Goal: Information Seeking & Learning: Learn about a topic

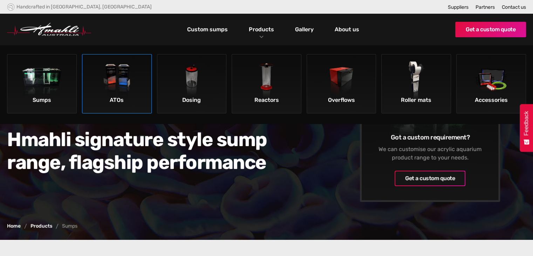
click at [121, 93] on img at bounding box center [117, 81] width 40 height 40
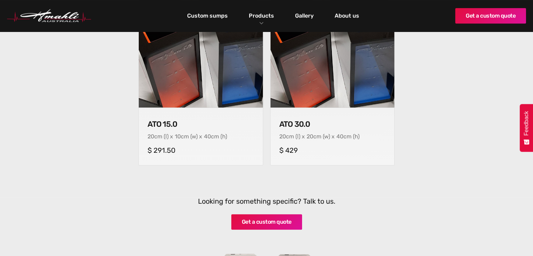
scroll to position [318, 0]
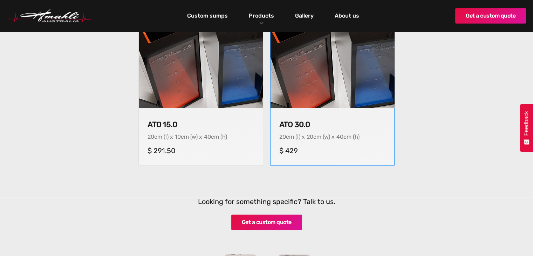
click at [307, 84] on img at bounding box center [332, 45] width 130 height 130
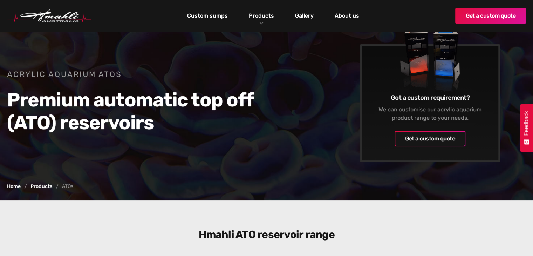
scroll to position [38, 0]
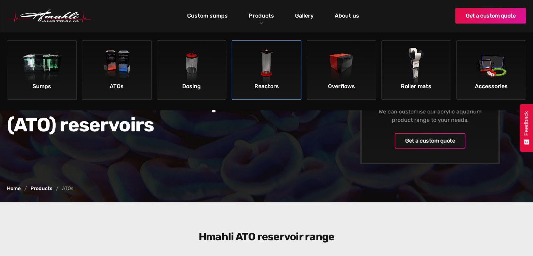
click at [268, 70] on img at bounding box center [267, 68] width 40 height 40
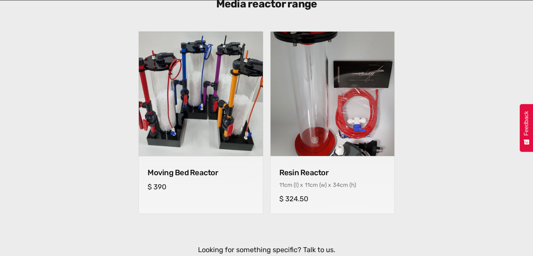
scroll to position [273, 0]
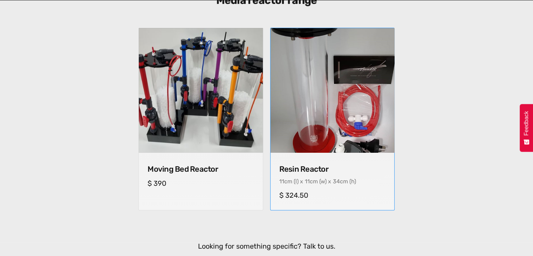
click at [307, 121] on img at bounding box center [332, 90] width 130 height 130
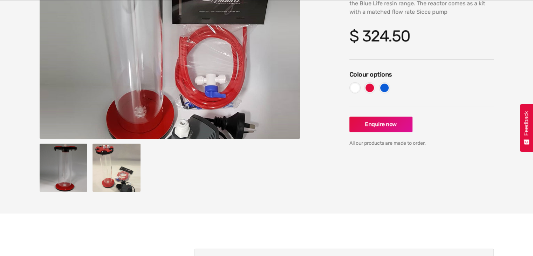
scroll to position [151, 0]
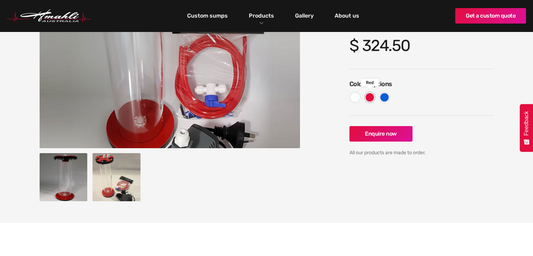
click at [368, 96] on div at bounding box center [370, 97] width 8 height 8
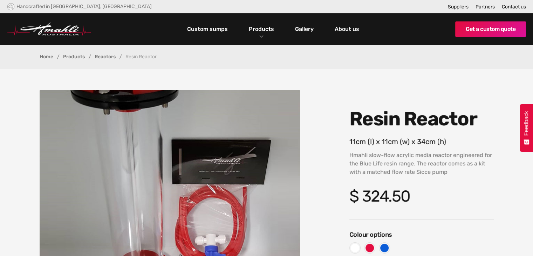
scroll to position [0, 0]
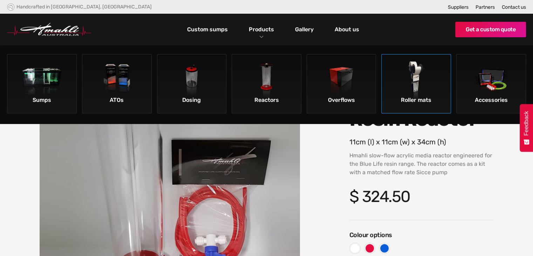
click at [413, 80] on img at bounding box center [417, 81] width 40 height 40
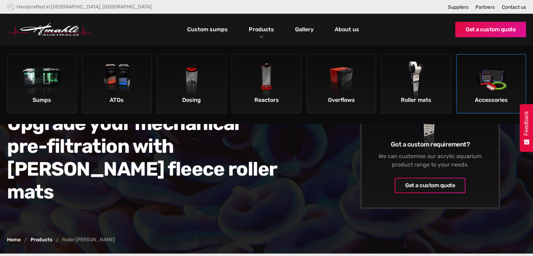
click at [474, 78] on img at bounding box center [492, 81] width 40 height 40
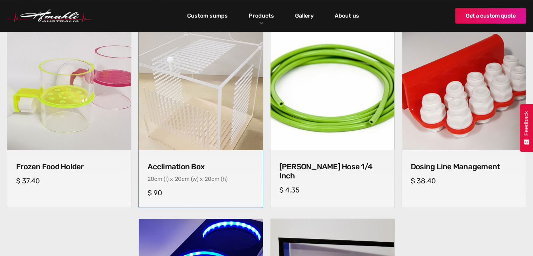
scroll to position [459, 0]
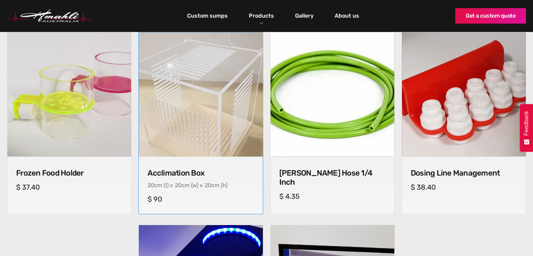
click at [189, 90] on img at bounding box center [201, 94] width 130 height 130
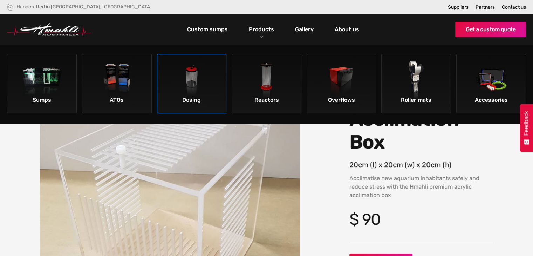
click at [200, 85] on img at bounding box center [192, 81] width 40 height 40
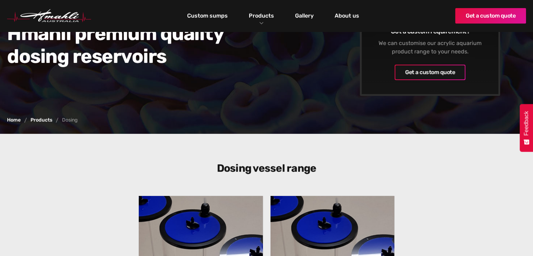
scroll to position [105, 0]
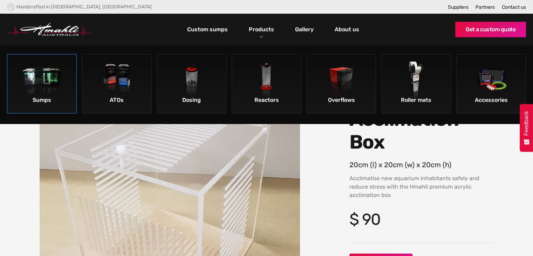
click at [39, 83] on img at bounding box center [42, 81] width 40 height 40
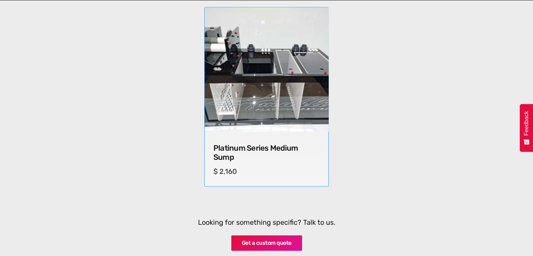
scroll to position [669, 0]
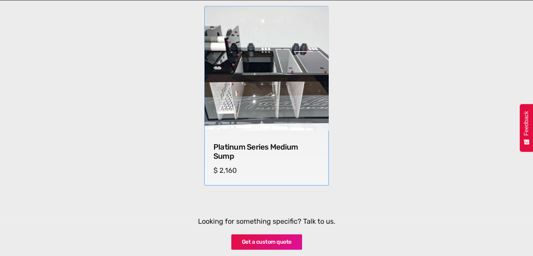
click at [264, 67] on img at bounding box center [267, 68] width 130 height 130
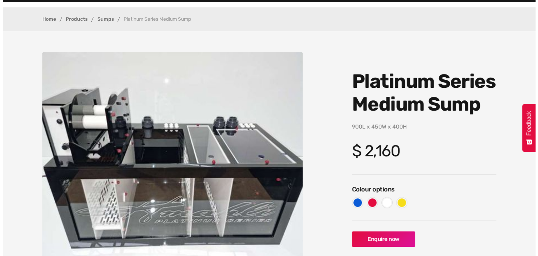
scroll to position [39, 0]
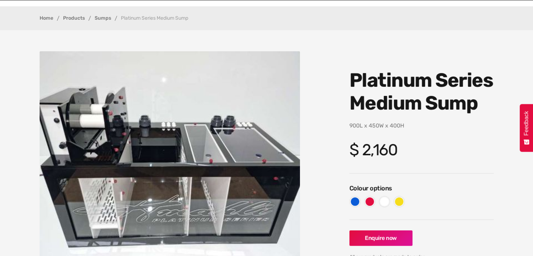
click at [181, 157] on img "open lightbox" at bounding box center [170, 155] width 261 height 209
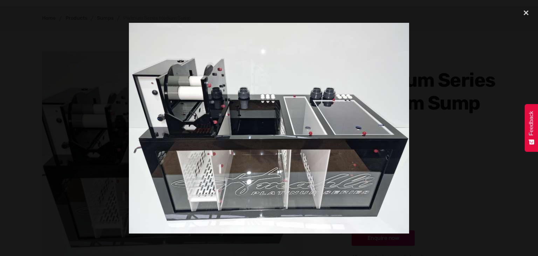
click at [308, 192] on img at bounding box center [269, 128] width 280 height 210
click at [527, 15] on div "close lightbox" at bounding box center [527, 12] width 24 height 15
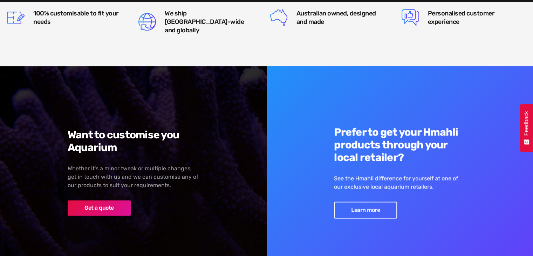
scroll to position [902, 0]
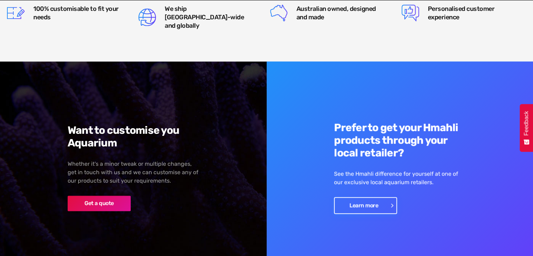
click at [366, 199] on link "Learn more" at bounding box center [365, 205] width 63 height 17
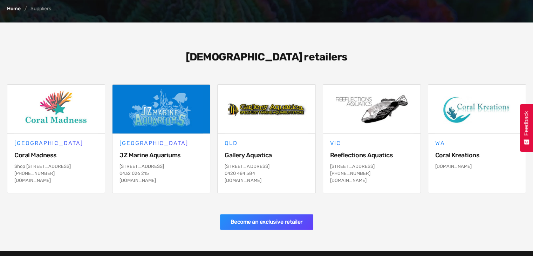
scroll to position [153, 0]
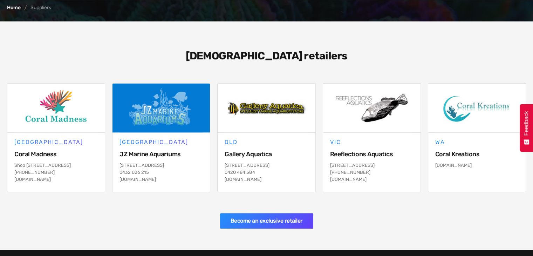
click at [42, 8] on div "Suppliers" at bounding box center [40, 7] width 21 height 5
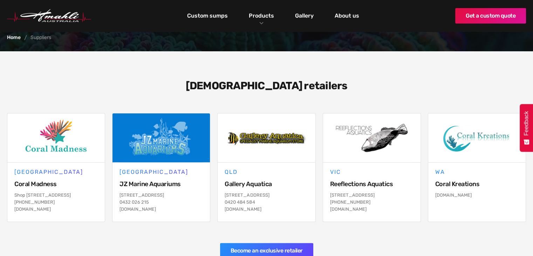
scroll to position [0, 0]
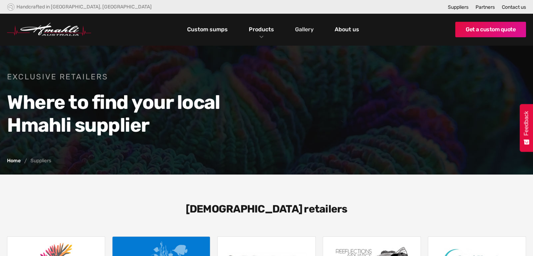
click at [308, 29] on link "Gallery" at bounding box center [304, 29] width 22 height 12
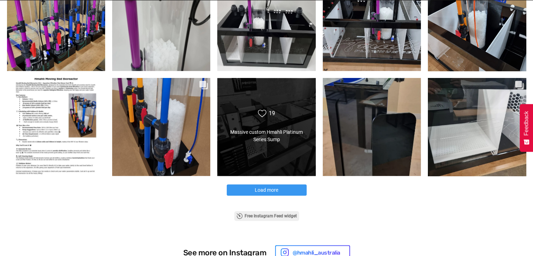
scroll to position [383, 0]
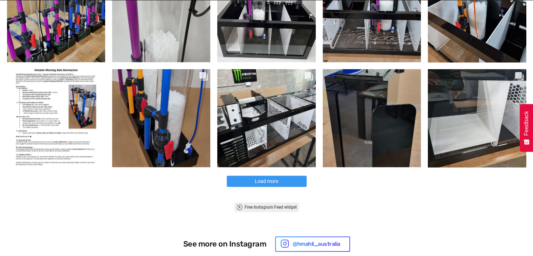
click at [264, 178] on span "Load more" at bounding box center [266, 181] width 23 height 6
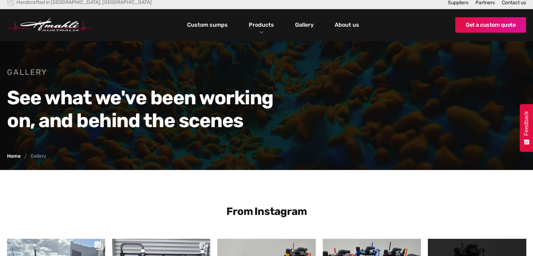
scroll to position [0, 0]
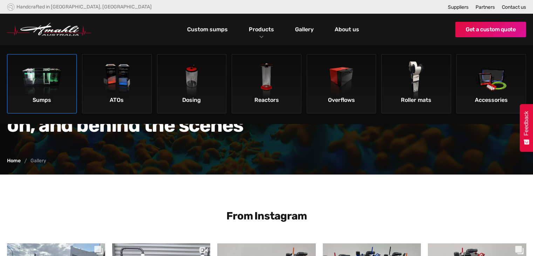
click at [52, 89] on img at bounding box center [42, 81] width 40 height 40
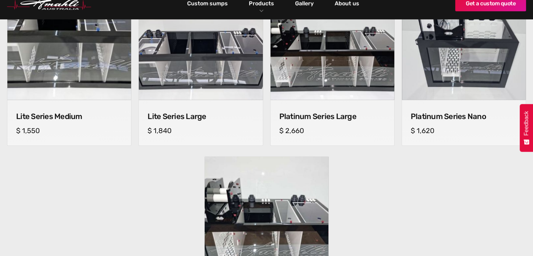
scroll to position [515, 0]
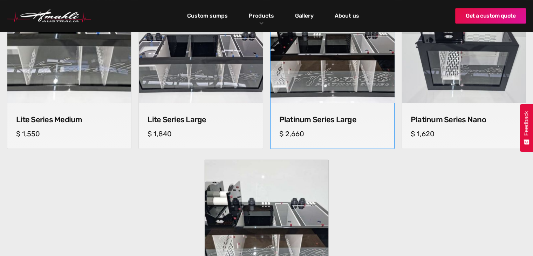
click at [314, 56] on img at bounding box center [332, 41] width 130 height 130
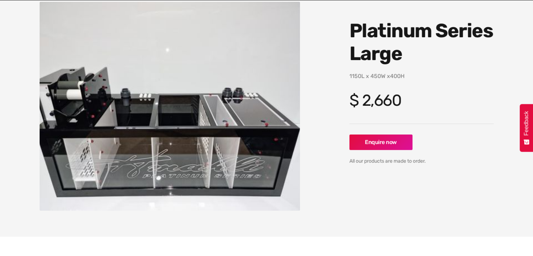
scroll to position [88, 0]
click at [393, 143] on link "Enquire now" at bounding box center [381, 141] width 63 height 15
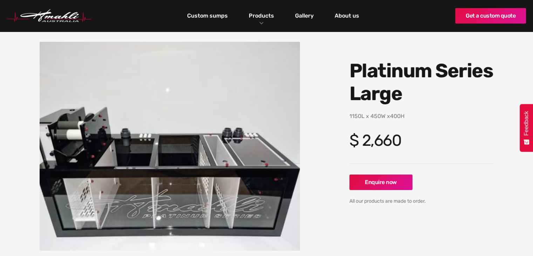
scroll to position [48, 0]
